Goal: Task Accomplishment & Management: Complete application form

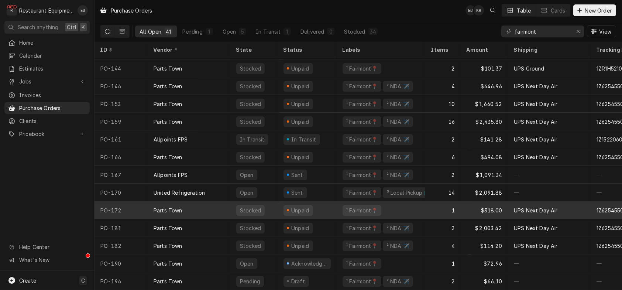
scroll to position [501, 0]
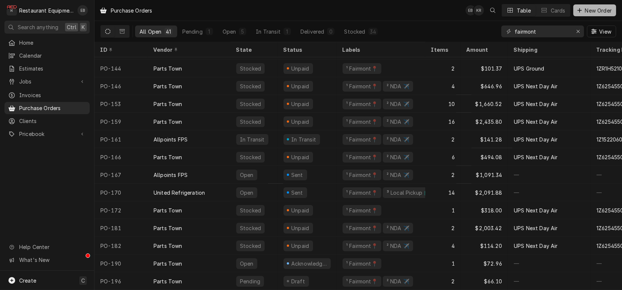
click at [595, 14] on span "New Order" at bounding box center [598, 11] width 30 height 8
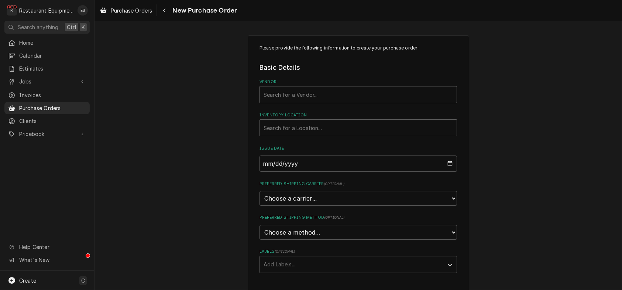
click at [312, 99] on div "Vendor" at bounding box center [357, 94] width 189 height 13
type input "parts town"
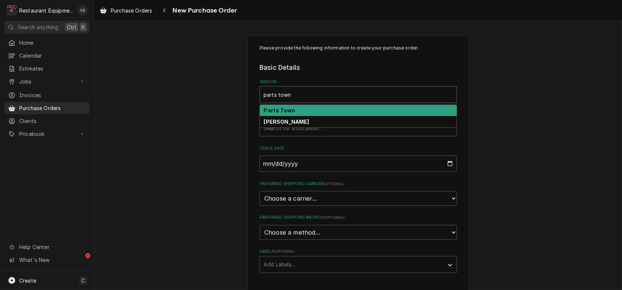
click at [303, 116] on div "Parts Town" at bounding box center [358, 110] width 197 height 11
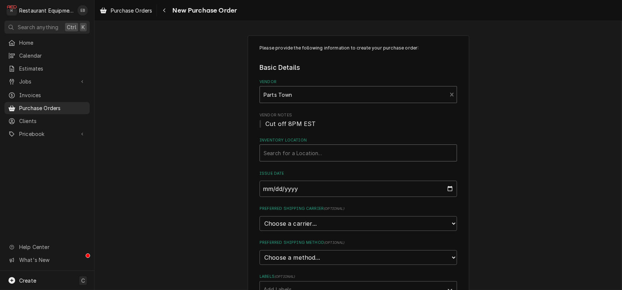
drag, startPoint x: 298, startPoint y: 165, endPoint x: 300, endPoint y: 169, distance: 4.0
click at [298, 159] on div "Inventory Location" at bounding box center [357, 152] width 189 height 13
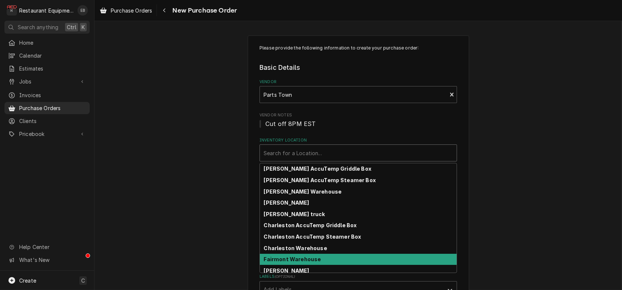
click at [308, 262] on strong "Fairmont Warehouse" at bounding box center [292, 259] width 57 height 6
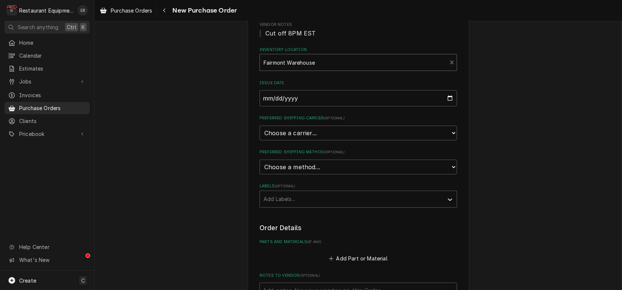
scroll to position [98, 0]
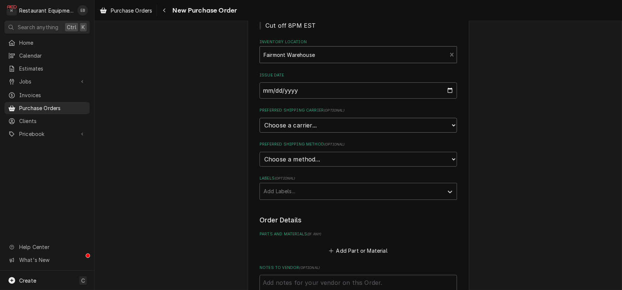
click at [320, 132] on select "Choose a carrier... U.S. Postal Service Stamps.com FedEx UPS DHL Express DHL EC…" at bounding box center [357, 125] width 197 height 15
click at [296, 132] on select "Choose a carrier... U.S. Postal Service Stamps.com FedEx UPS DHL Express DHL EC…" at bounding box center [357, 125] width 197 height 15
select select "4"
click at [259, 132] on select "Choose a carrier... U.S. Postal Service Stamps.com FedEx UPS DHL Express DHL EC…" at bounding box center [357, 125] width 197 height 15
type textarea "x"
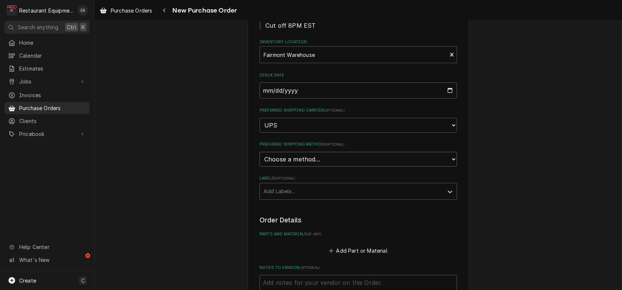
click at [302, 166] on select "Choose a method... Ground Next Day Early AM Next Day Air 2 Day Air Other" at bounding box center [357, 159] width 197 height 15
select select "0"
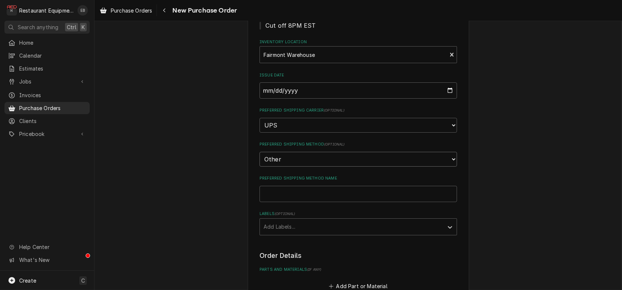
scroll to position [138, 0]
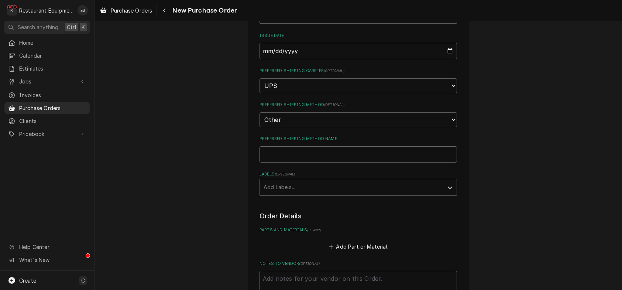
click at [292, 162] on input "Preferred Shipping Method Name" at bounding box center [357, 154] width 197 height 16
type textarea "x"
type input "D"
type textarea "x"
type input "Dr"
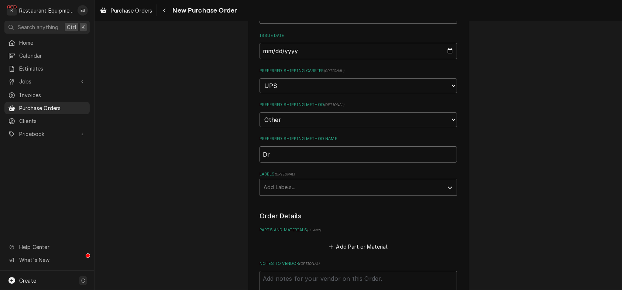
type textarea "x"
type input "Dro"
type textarea "x"
type input "Drop"
type textarea "x"
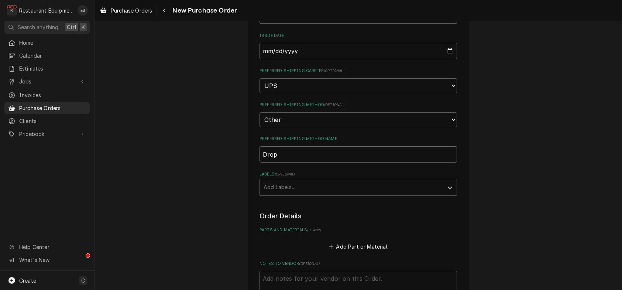
type input "Drops"
type textarea "x"
type input "Dropsh"
type textarea "x"
type input "Dropshi"
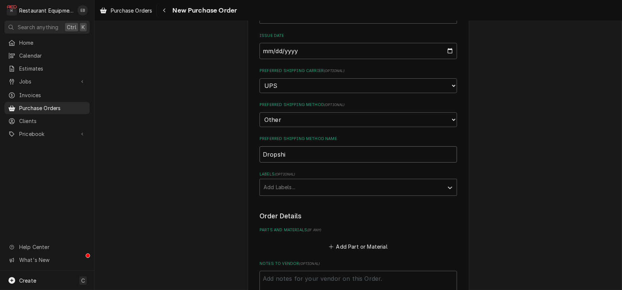
type textarea "x"
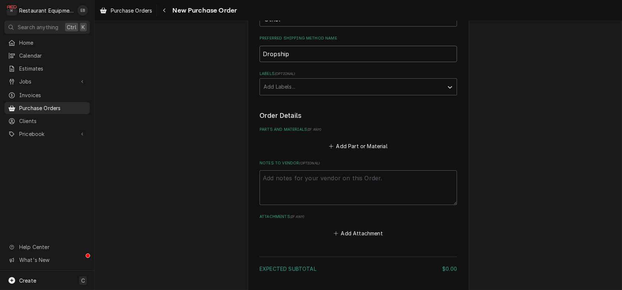
scroll to position [236, 0]
type input "Dropship"
click at [366, 153] on button "Add Part or Material" at bounding box center [358, 147] width 61 height 10
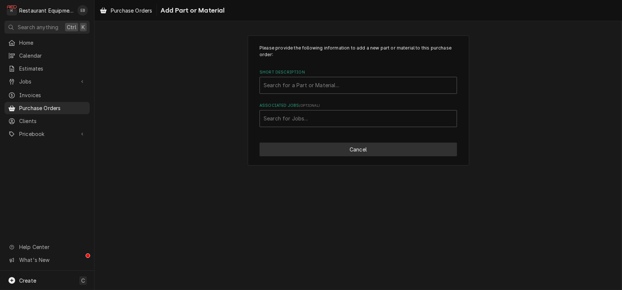
click at [343, 156] on button "Cancel" at bounding box center [357, 149] width 197 height 14
type textarea "x"
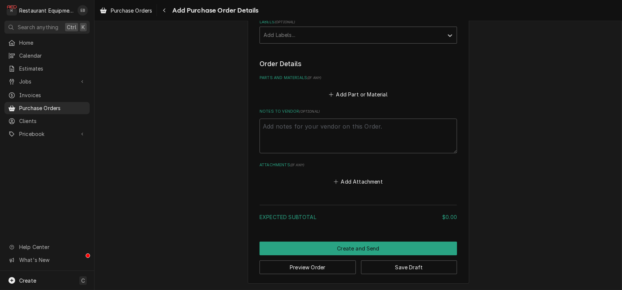
scroll to position [319, 0]
click at [369, 99] on button "Add Part or Material" at bounding box center [358, 94] width 61 height 10
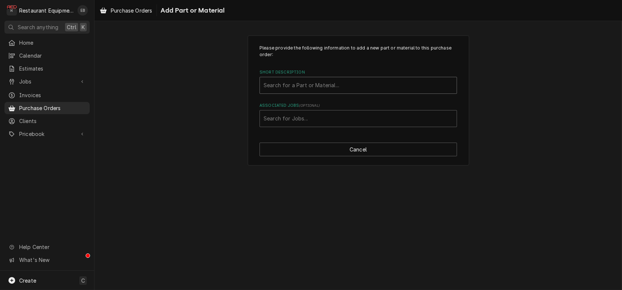
click at [364, 91] on div "Short Description" at bounding box center [357, 85] width 189 height 13
click at [320, 90] on div "Short Description" at bounding box center [357, 85] width 189 height 13
type input "000-b4x-003b"
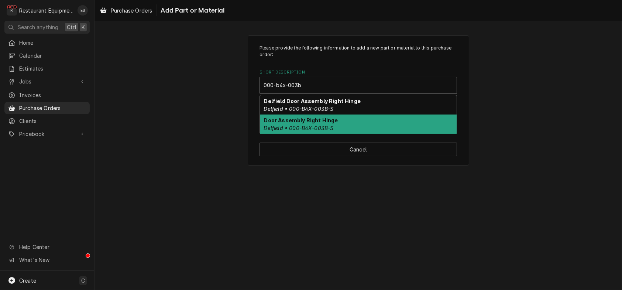
click at [339, 134] on div "Door Assembly Right Hinge Delfield • 000-B4X-003B-S" at bounding box center [358, 123] width 197 height 19
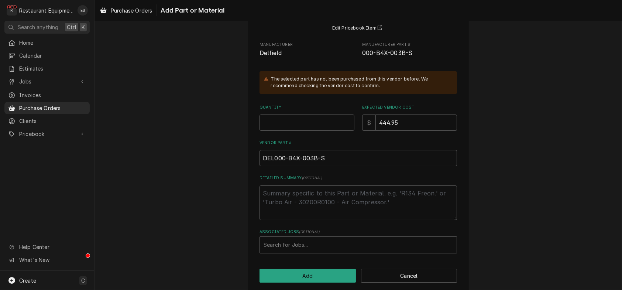
scroll to position [74, 0]
click at [297, 130] on input "Quantity" at bounding box center [306, 122] width 95 height 16
type textarea "x"
type input "1"
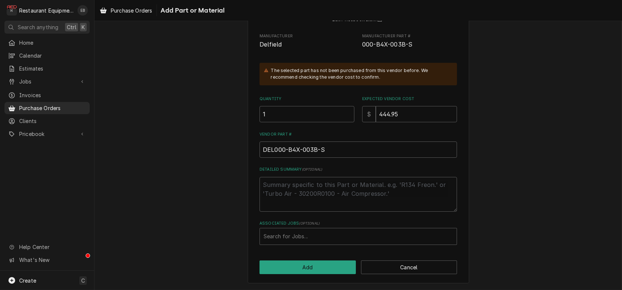
scroll to position [120, 0]
click at [342, 232] on div "Associated Jobs" at bounding box center [357, 235] width 189 height 13
type input "8442"
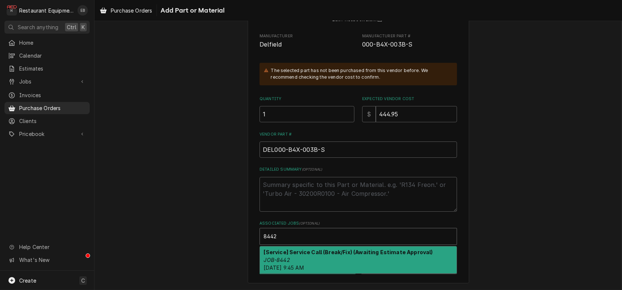
click at [340, 258] on div "[Service] Service Call (Break/Fix) (Awaiting Estimate Approval) JOB-8442 Thu, A…" at bounding box center [358, 259] width 197 height 27
type textarea "x"
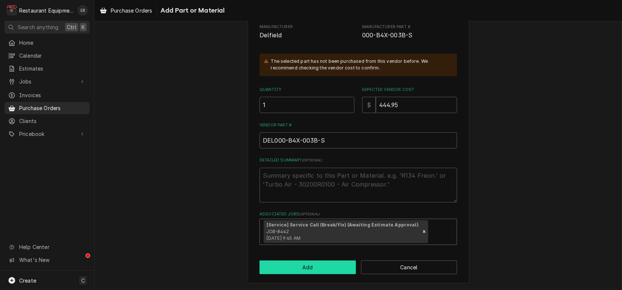
click at [336, 274] on button "Add" at bounding box center [307, 267] width 96 height 14
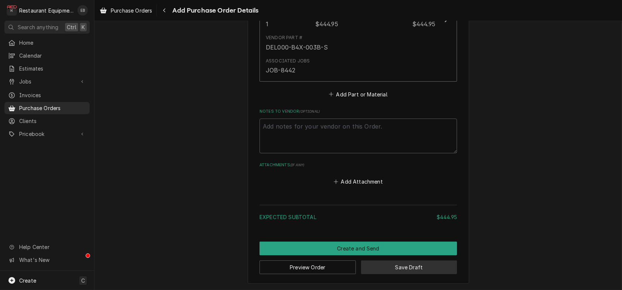
scroll to position [486, 0]
click at [405, 266] on button "Save Draft" at bounding box center [409, 267] width 96 height 14
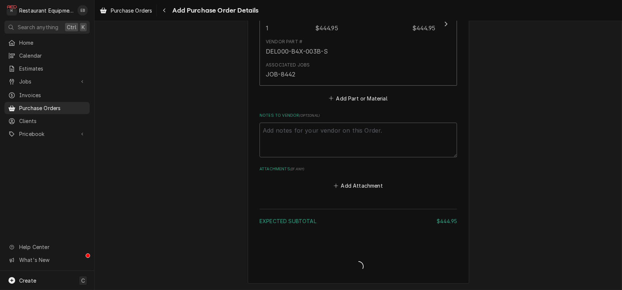
scroll to position [482, 0]
type textarea "x"
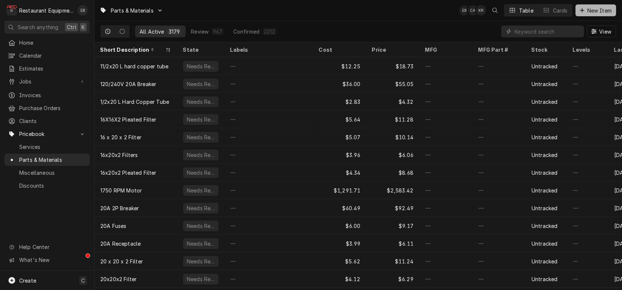
click at [590, 13] on span "New Item" at bounding box center [598, 11] width 27 height 8
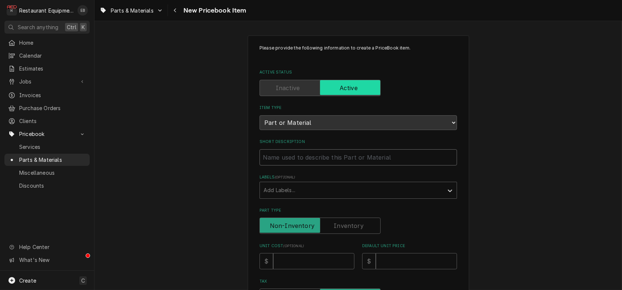
click at [334, 165] on input "Short Description" at bounding box center [357, 157] width 197 height 16
type textarea "x"
type input "D"
type textarea "x"
type input "Do"
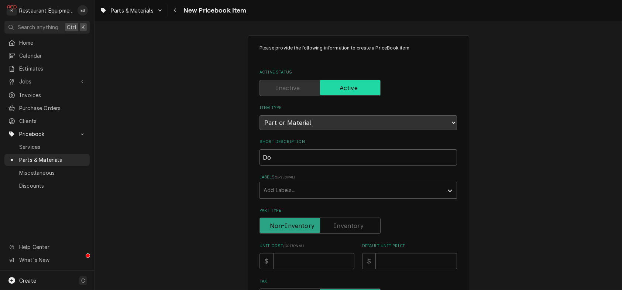
type textarea "x"
type input "Doo"
type textarea "x"
type input "Door"
type textarea "x"
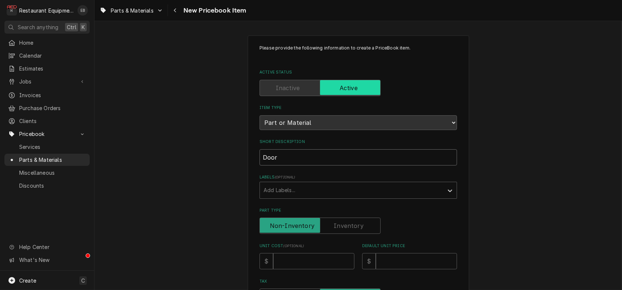
type input "Door"
type textarea "x"
type input "Door a"
type textarea "x"
type input "Door as"
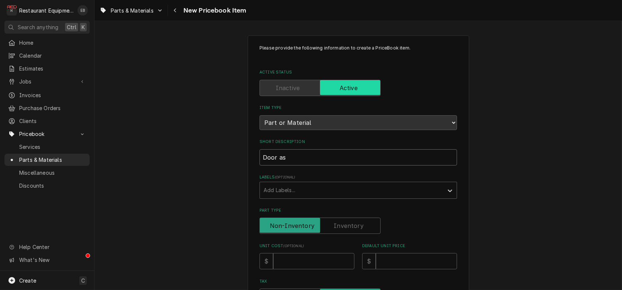
type textarea "x"
type input "Door ass"
type textarea "x"
type input "Door asse"
type textarea "x"
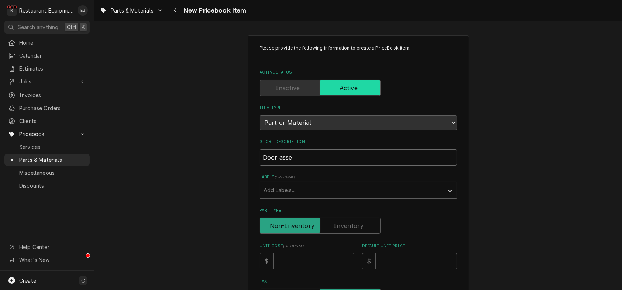
type input "Door assem"
type textarea "x"
type input "Door assemb"
type textarea "x"
type input "Door assembl"
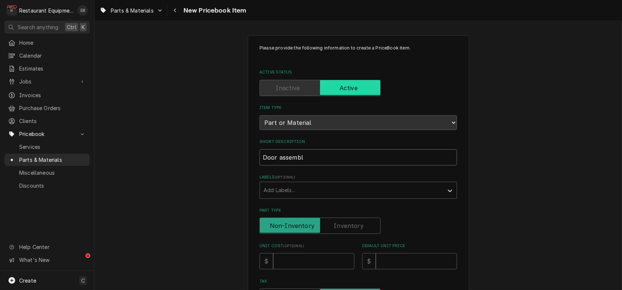
type textarea "x"
type input "Door assembly"
type textarea "x"
type input "Door assembly"
type textarea "x"
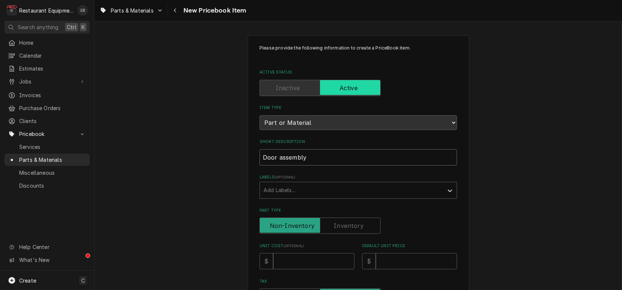
type input "Door assembly R"
type textarea "x"
type input "Door assembly Ri"
type textarea "x"
type input "Door assembly Rig"
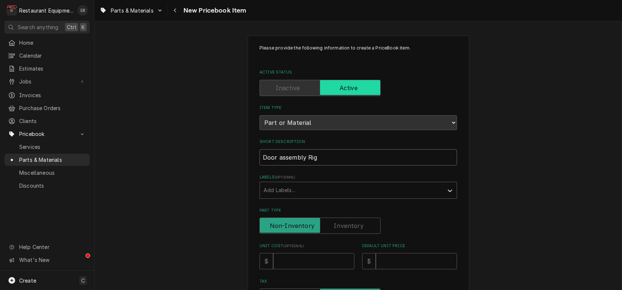
type textarea "x"
type input "Door assembly Righ"
type textarea "x"
type input "Door assembly Right"
type textarea "x"
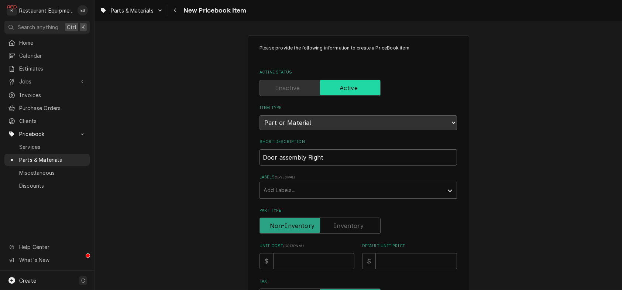
type input "Door assembly Right"
type textarea "x"
type input "Door assembly Right H"
type textarea "x"
type input "Door assembly Right Hi"
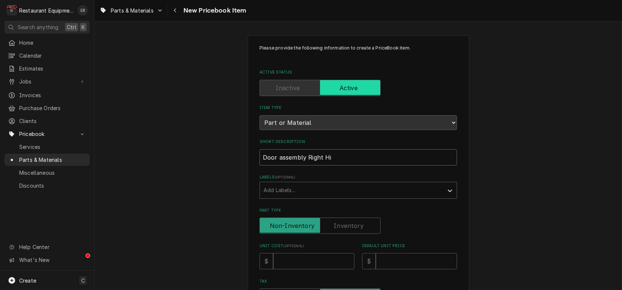
type textarea "x"
type input "Door assembly Right Hin"
type textarea "x"
type input "Door assembly Right Hing"
type textarea "x"
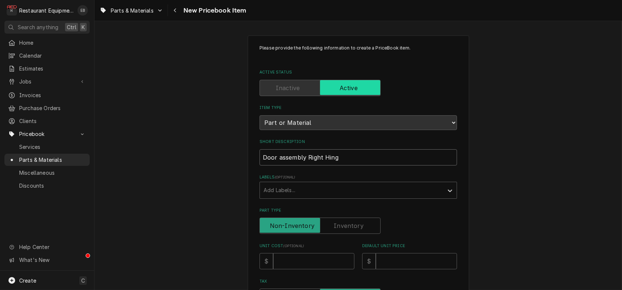
type input "Door assembly Right Hinge"
click at [275, 165] on input "Door assembly Right Hinge" at bounding box center [357, 157] width 197 height 16
type textarea "x"
type input "Door ssembly Right Hinge"
type textarea "x"
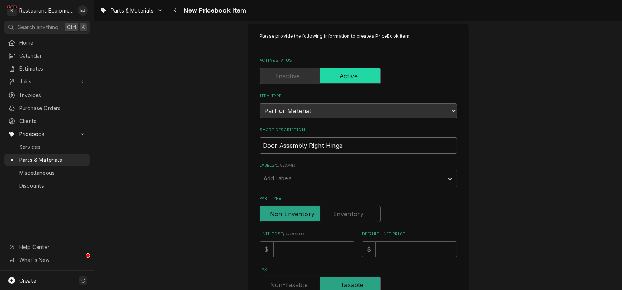
scroll to position [123, 0]
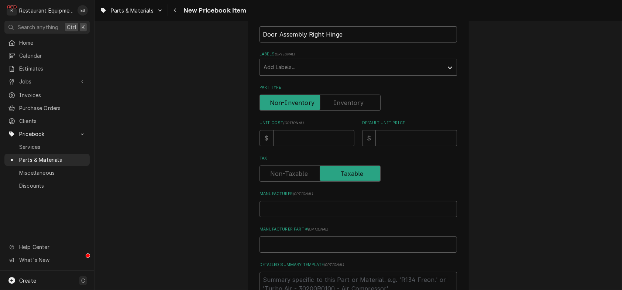
type input "Door Assembly Right Hinge"
click at [305, 146] on input "Unit Cost ( optional )" at bounding box center [313, 138] width 81 height 16
type textarea "x"
type input "4"
type textarea "x"
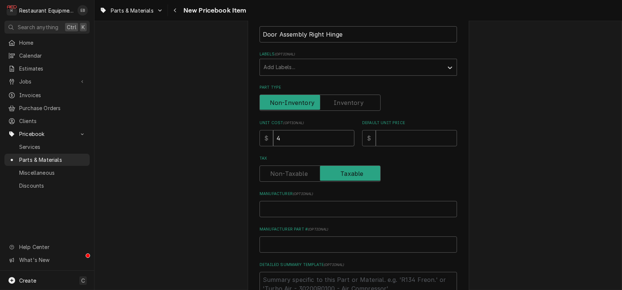
type input "44"
type textarea "x"
type input "444"
type textarea "x"
type input "444.9"
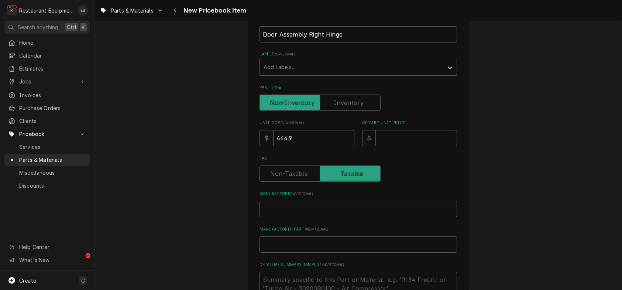
type textarea "x"
type input "444.95"
click at [431, 146] on input "Default Unit Price" at bounding box center [416, 138] width 81 height 16
type textarea "x"
type input "8"
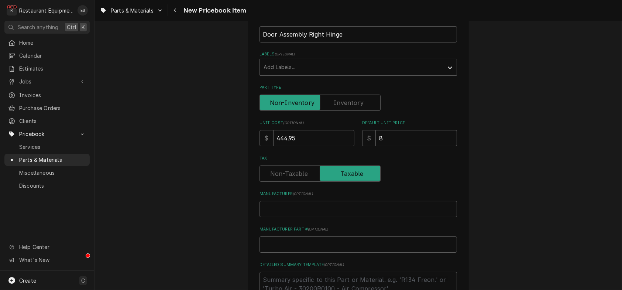
type textarea "x"
type input "80"
type textarea "x"
type input "809"
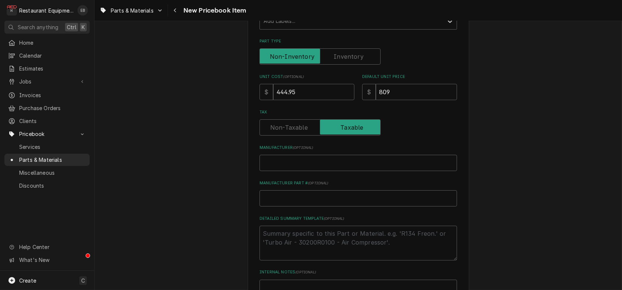
scroll to position [172, 0]
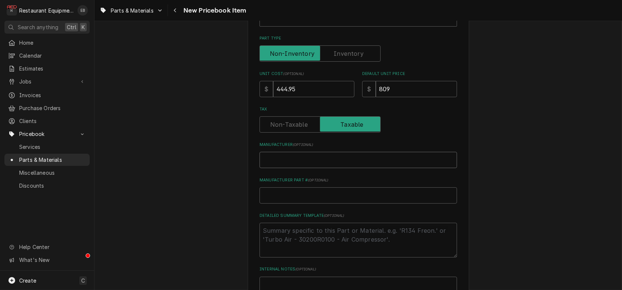
click at [329, 168] on input "Manufacturer ( optional )" at bounding box center [357, 160] width 197 height 16
type textarea "x"
type input "D"
type textarea "x"
type input "De"
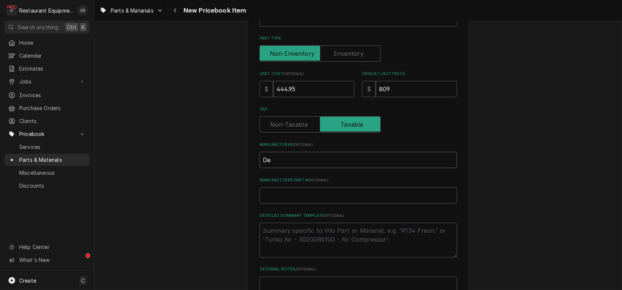
type textarea "x"
type input "Del"
type textarea "x"
type input "Delf"
type textarea "x"
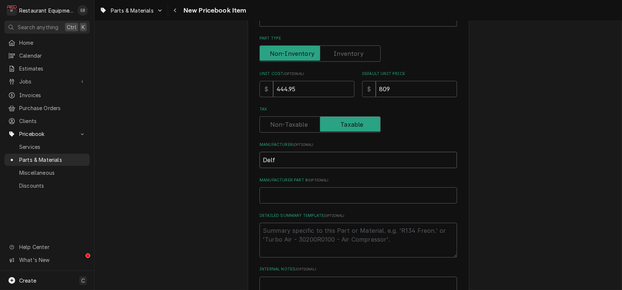
type input "Delfi"
type textarea "x"
type input "Delfie"
type textarea "x"
type input "Delfiel"
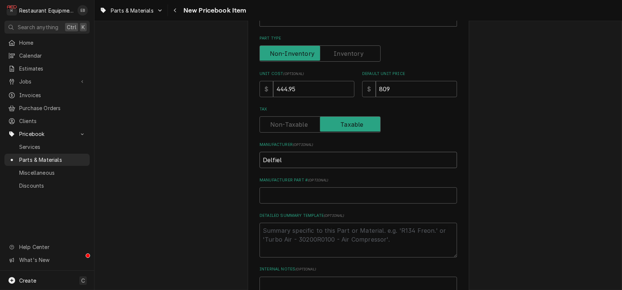
type textarea "x"
type input "Delfield"
drag, startPoint x: 361, startPoint y: 244, endPoint x: 356, endPoint y: 242, distance: 5.6
click at [361, 203] on input "Manufacturer Part # ( optional )" at bounding box center [357, 195] width 197 height 16
type textarea "x"
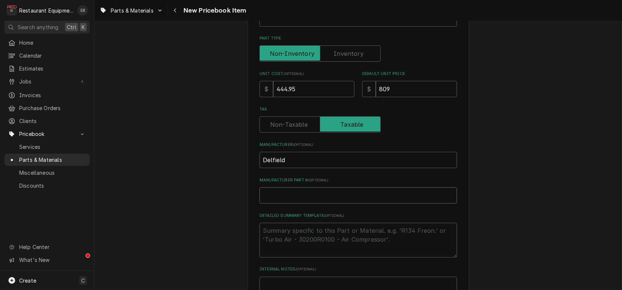
type input "0"
type textarea "x"
type input "00"
type textarea "x"
type input "000"
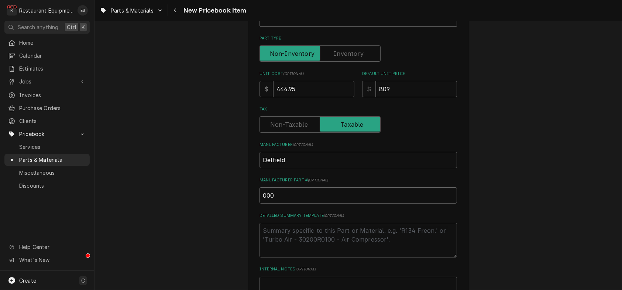
type textarea "x"
type input "000-"
type textarea "x"
type input "000-b"
type textarea "x"
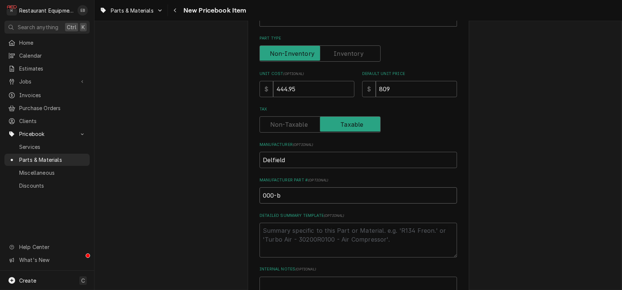
type input "000-b4"
type textarea "x"
type input "000-b4X"
type textarea "x"
type input "000-b4"
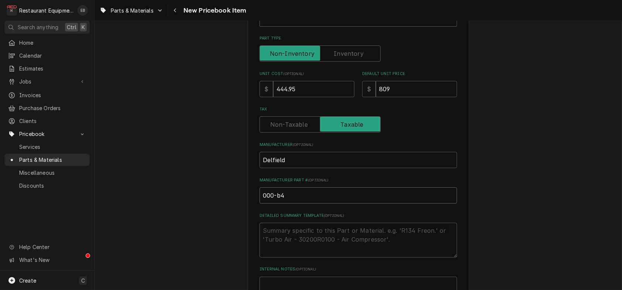
type textarea "x"
type input "000-b"
type textarea "x"
type input "000-"
type textarea "x"
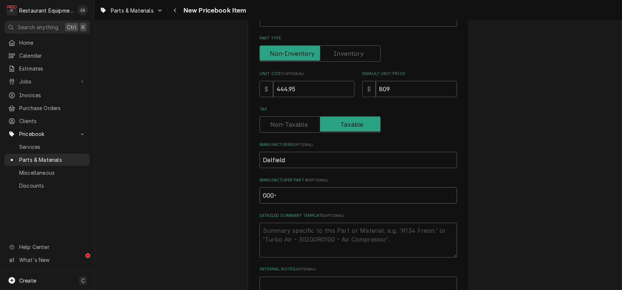
type input "000-B"
type textarea "x"
type input "000-B4"
type textarea "x"
type input "000-B4X"
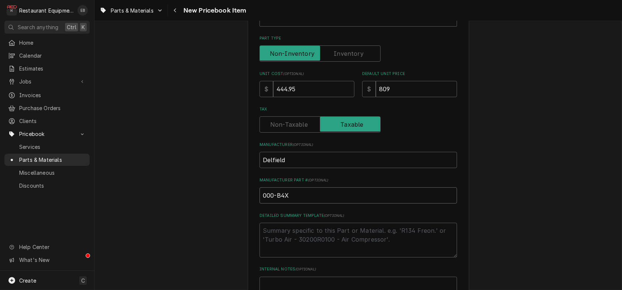
type textarea "x"
type input "000-B4X-"
type textarea "x"
type input "000-B4X-0"
type textarea "x"
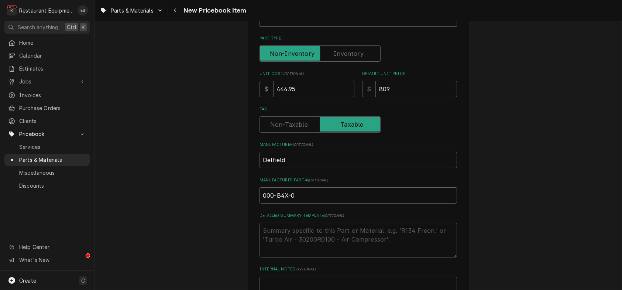
type input "000-B4X-00"
type textarea "x"
type input "000-B4X-003"
type textarea "x"
type input "000-B4X-003B"
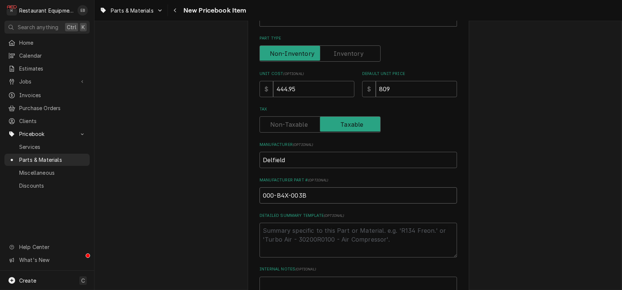
type textarea "x"
type input "000-B4X-003B-"
type textarea "x"
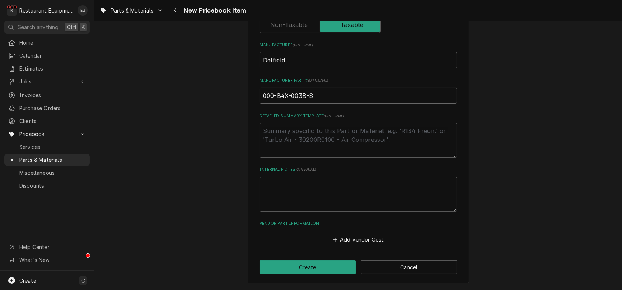
scroll to position [329, 0]
type input "000-B4X-003B-S"
click at [356, 237] on button "Add Vendor Cost" at bounding box center [357, 239] width 53 height 10
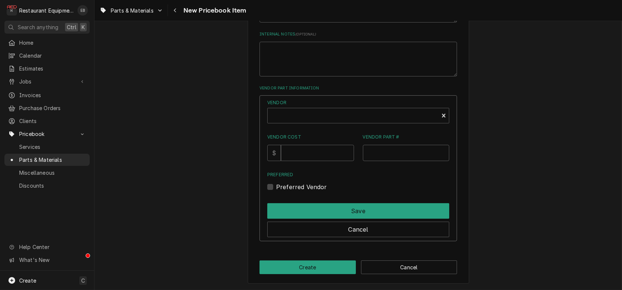
scroll to position [427, 0]
type textarea "x"
click at [319, 127] on div "Vendor" at bounding box center [352, 119] width 163 height 18
type input "parts town"
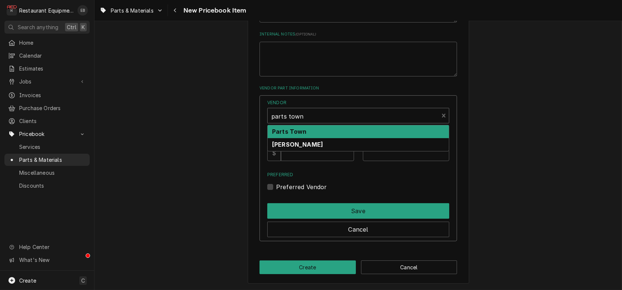
click at [317, 138] on div "Parts Town" at bounding box center [357, 131] width 181 height 13
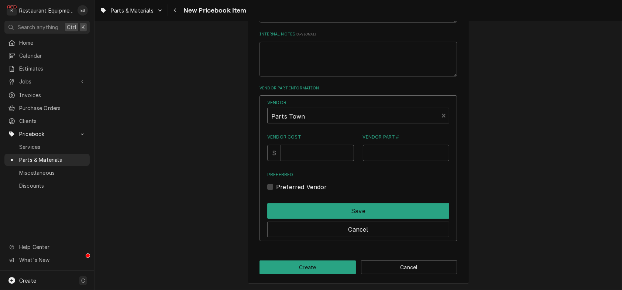
click at [317, 161] on input "Vendor Cost" at bounding box center [317, 153] width 73 height 16
type input "444.95"
click at [423, 161] on input "Vendor Part #" at bounding box center [406, 153] width 87 height 16
paste input "DEL000-B4X-003B-S"
type input "DEL000-B4X-003B-S"
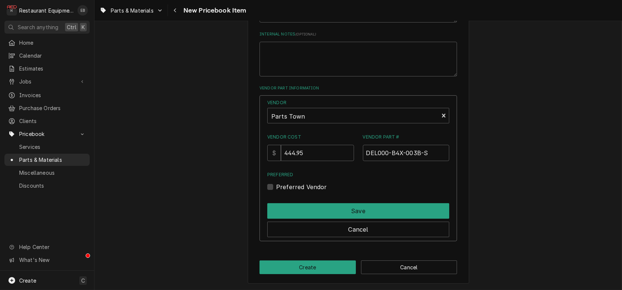
click at [276, 191] on label "Preferred Vendor" at bounding box center [301, 186] width 51 height 9
click at [276, 198] on input "Preferred" at bounding box center [367, 190] width 182 height 16
checkbox input "true"
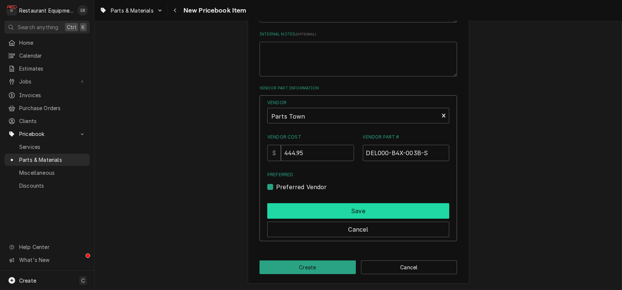
click at [296, 218] on button "Save" at bounding box center [358, 210] width 182 height 15
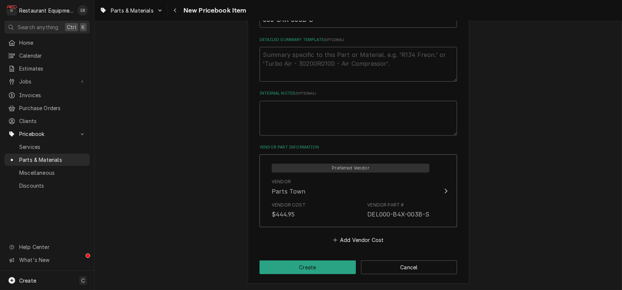
scroll to position [412, 0]
click at [334, 263] on button "Create" at bounding box center [307, 267] width 96 height 14
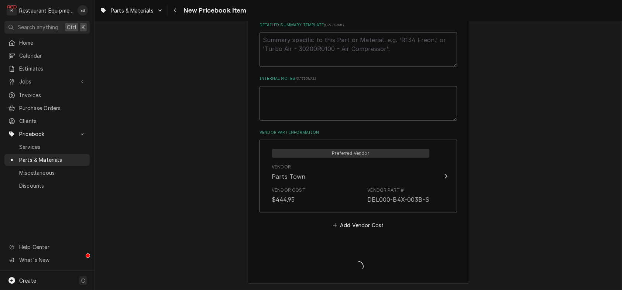
type textarea "x"
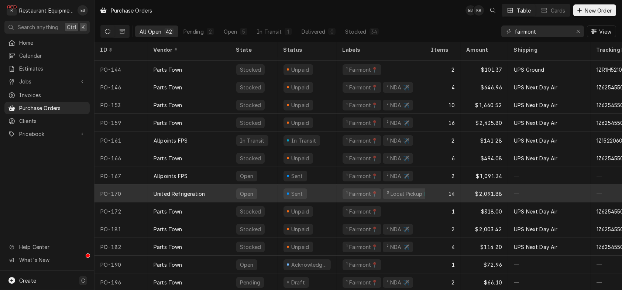
scroll to position [518, 0]
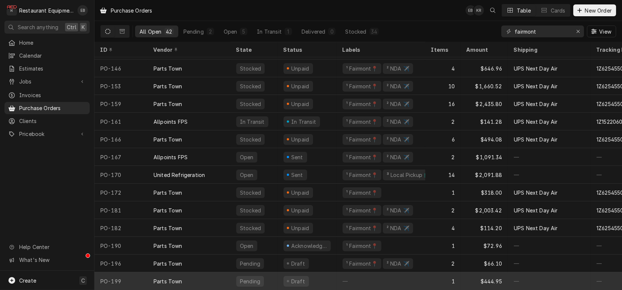
click at [353, 272] on div "—" at bounding box center [380, 281] width 89 height 18
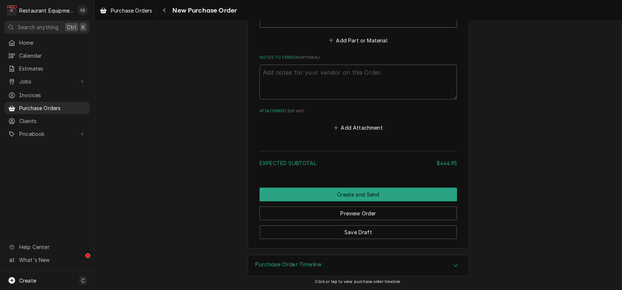
scroll to position [545, 0]
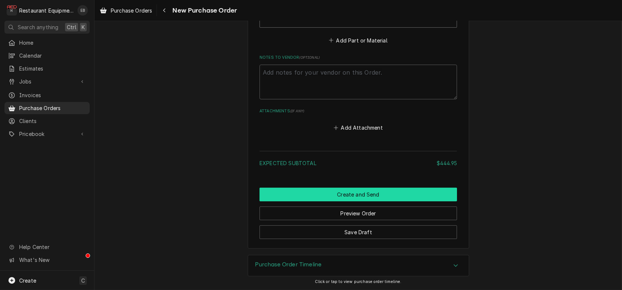
click at [367, 187] on button "Create and Send" at bounding box center [357, 194] width 197 height 14
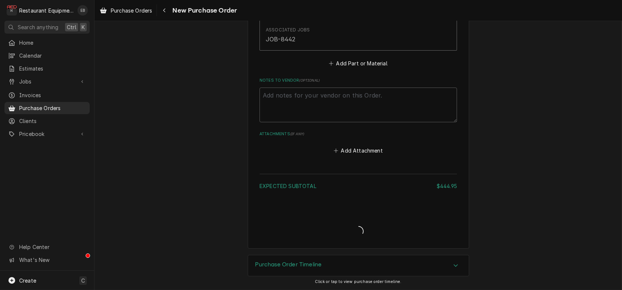
scroll to position [481, 0]
type textarea "x"
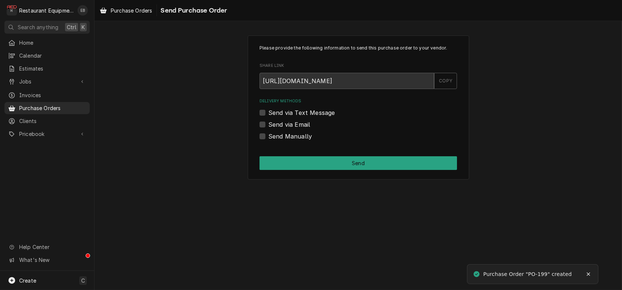
click at [268, 141] on label "Send Manually" at bounding box center [290, 136] width 44 height 9
click at [268, 148] on input "Send Manually" at bounding box center [366, 140] width 197 height 16
checkbox input "true"
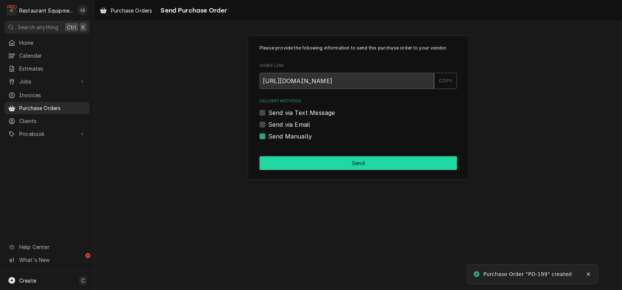
click at [317, 170] on button "Send" at bounding box center [357, 163] width 197 height 14
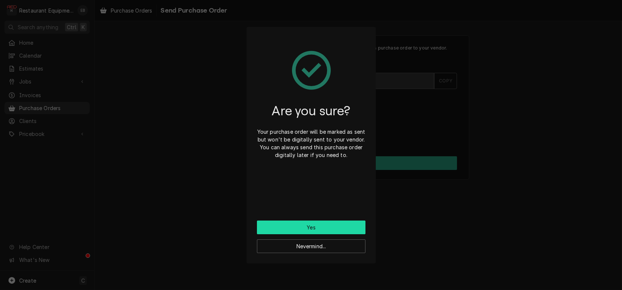
click at [328, 232] on button "Yes" at bounding box center [311, 227] width 108 height 14
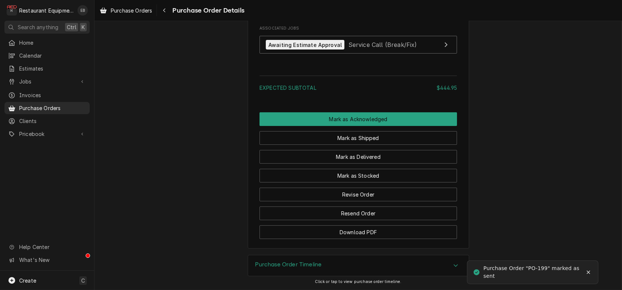
scroll to position [643, 0]
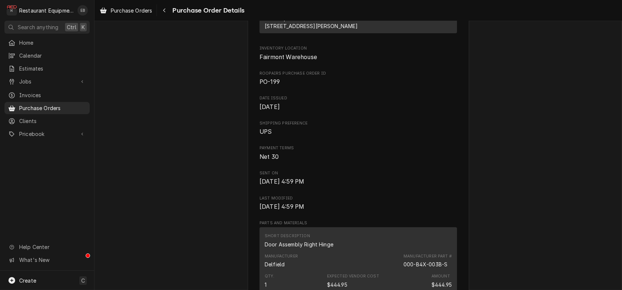
scroll to position [200, 0]
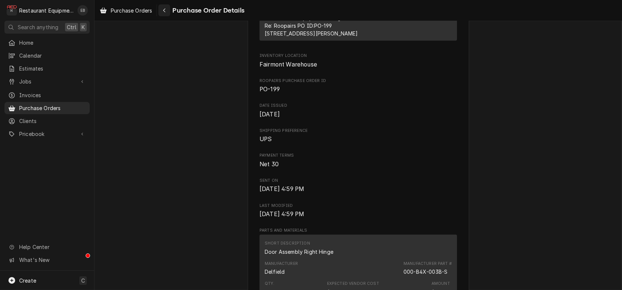
click at [168, 12] on div "Navigate back" at bounding box center [163, 10] width 7 height 7
